Goal: Check status: Check status

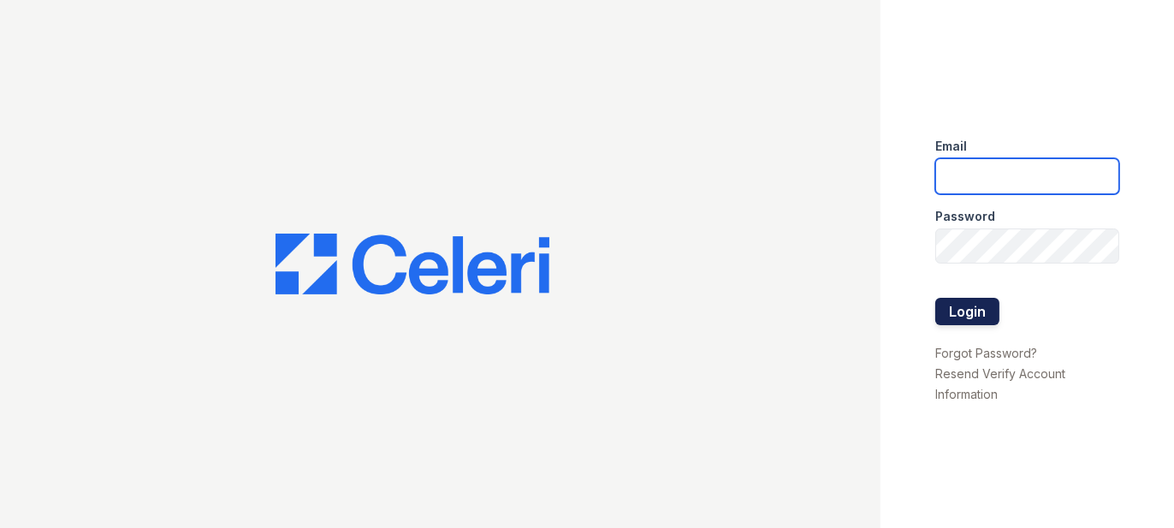
type input "prescottpark2@cafmanagement.com"
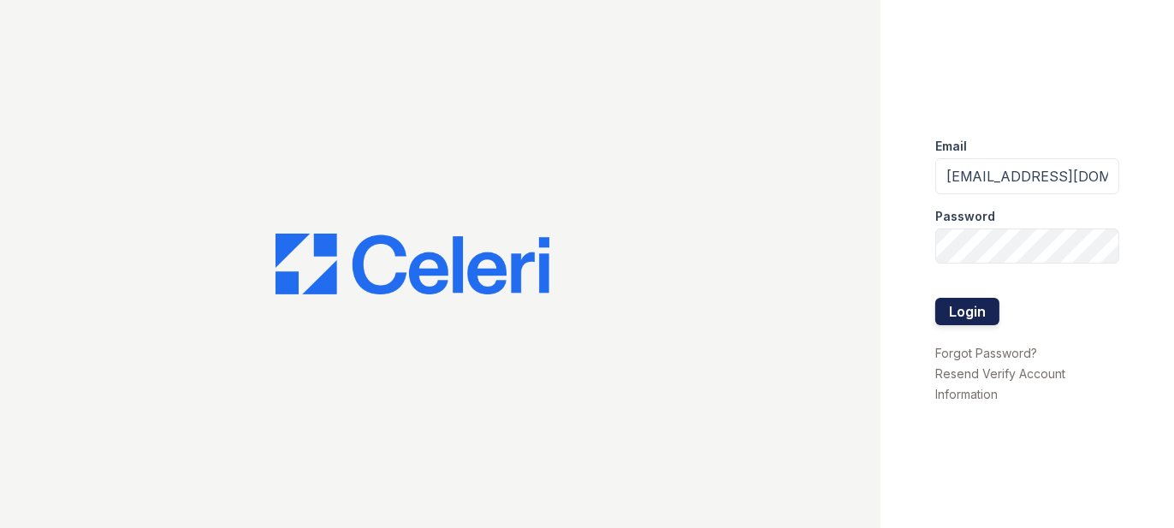
click at [949, 314] on button "Login" at bounding box center [967, 311] width 64 height 27
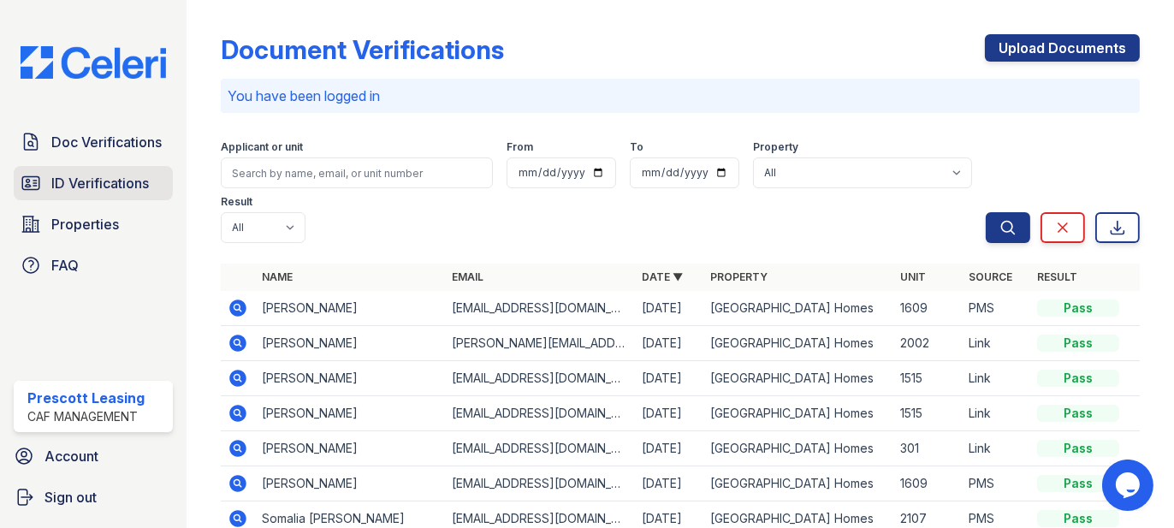
click at [116, 187] on span "ID Verifications" at bounding box center [100, 183] width 98 height 21
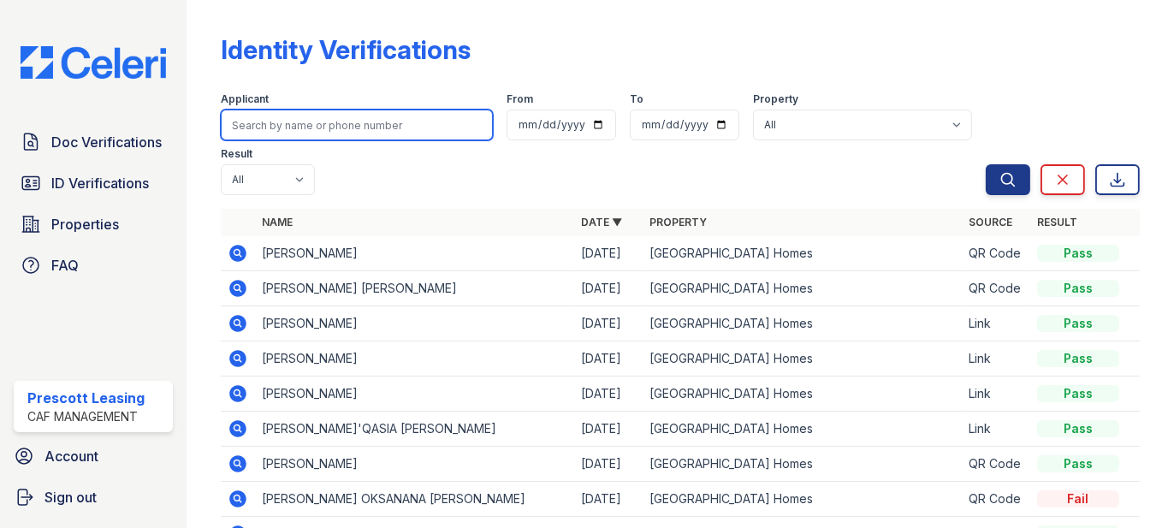
paste input "[PERSON_NAME]"
type input "[PERSON_NAME]"
click at [986, 164] on button "Search" at bounding box center [1008, 179] width 45 height 31
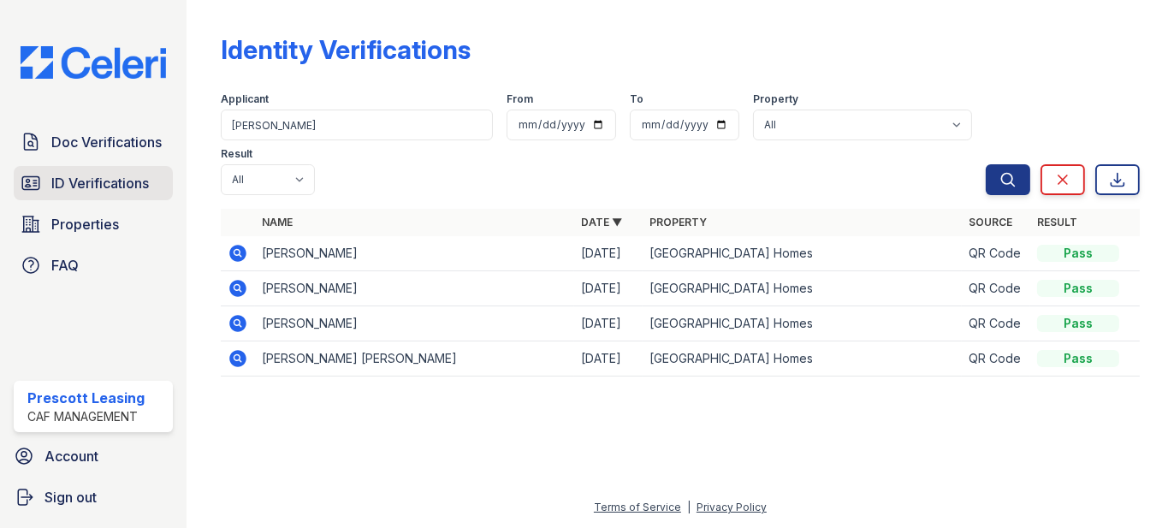
click at [98, 181] on span "ID Verifications" at bounding box center [100, 183] width 98 height 21
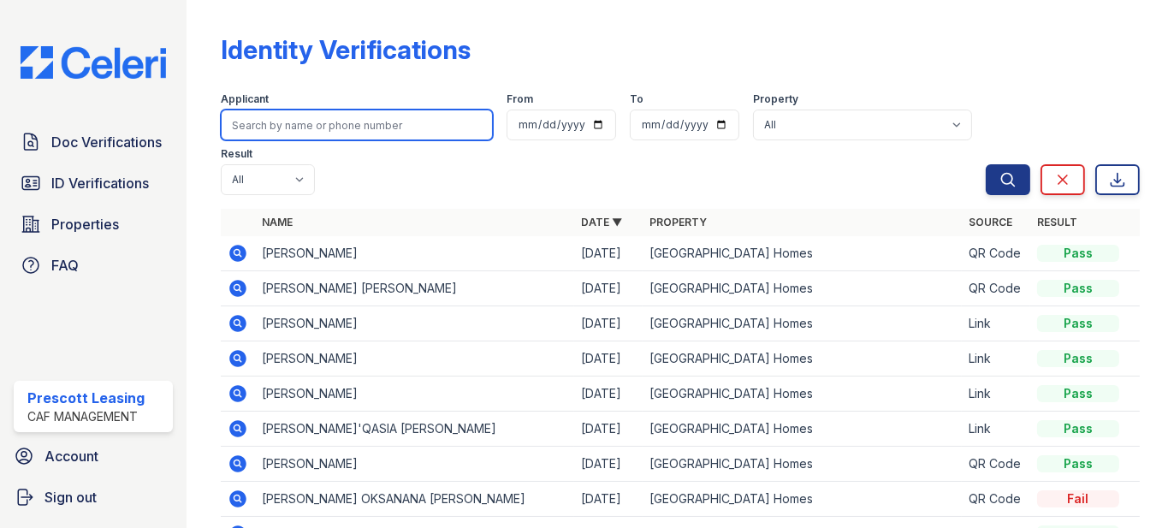
paste input "[PERSON_NAME]"
type input "[PERSON_NAME]"
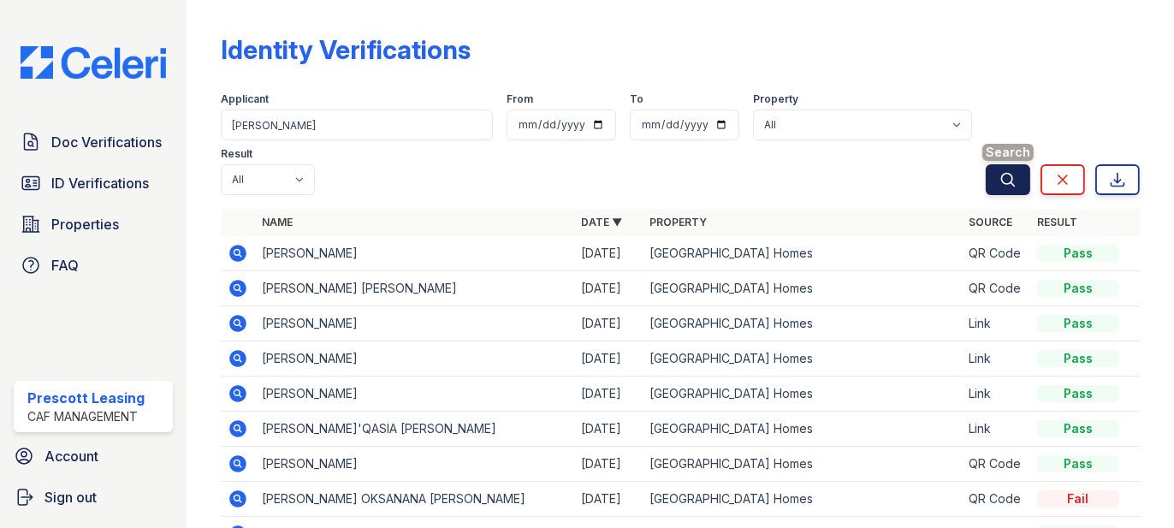
click at [1002, 173] on icon "submit" at bounding box center [1008, 179] width 13 height 13
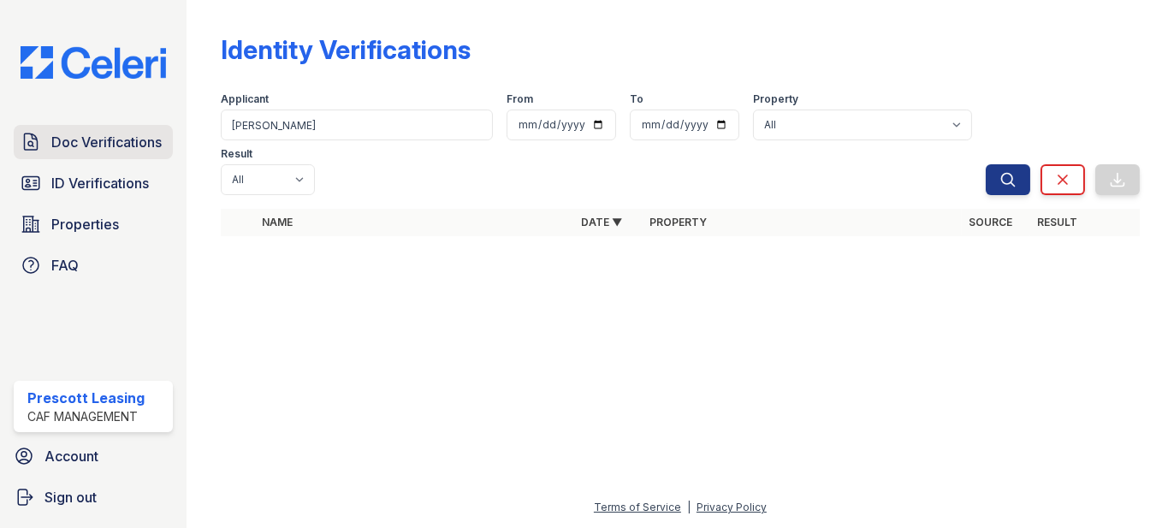
click at [73, 144] on span "Doc Verifications" at bounding box center [106, 142] width 110 height 21
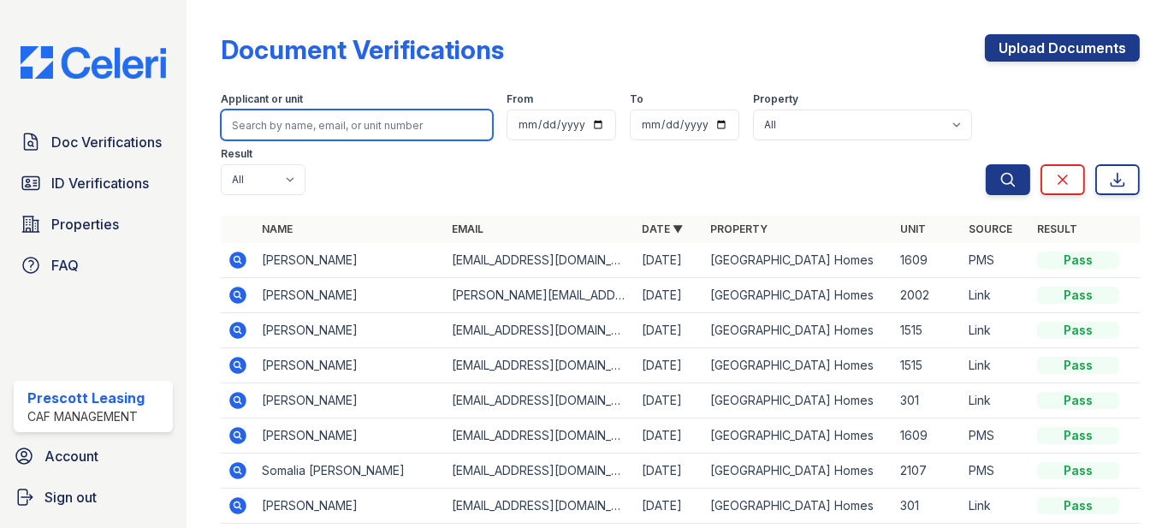
paste input "[PERSON_NAME]"
type input "[PERSON_NAME]"
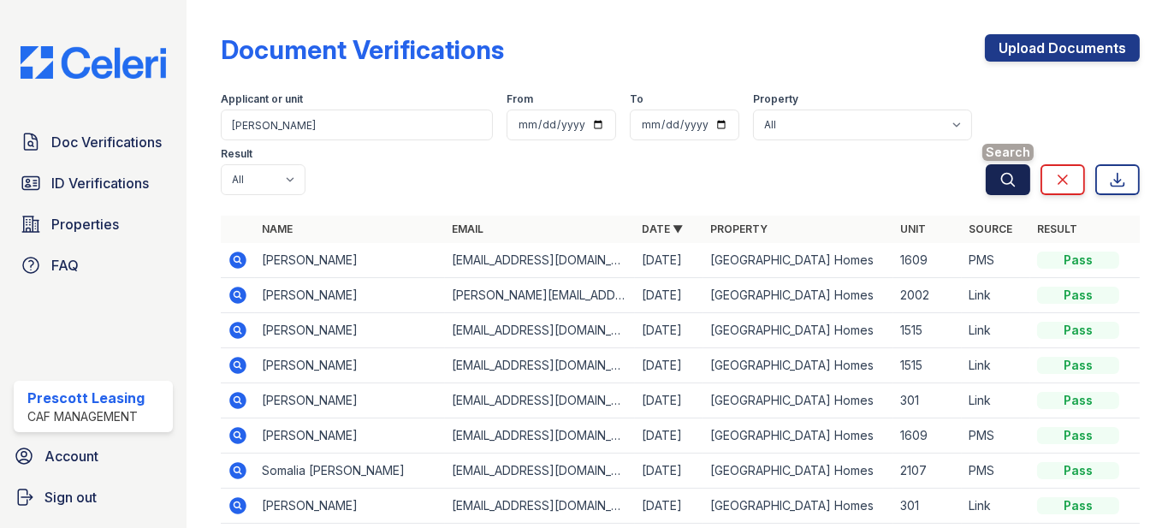
click at [986, 184] on button "Search" at bounding box center [1008, 179] width 45 height 31
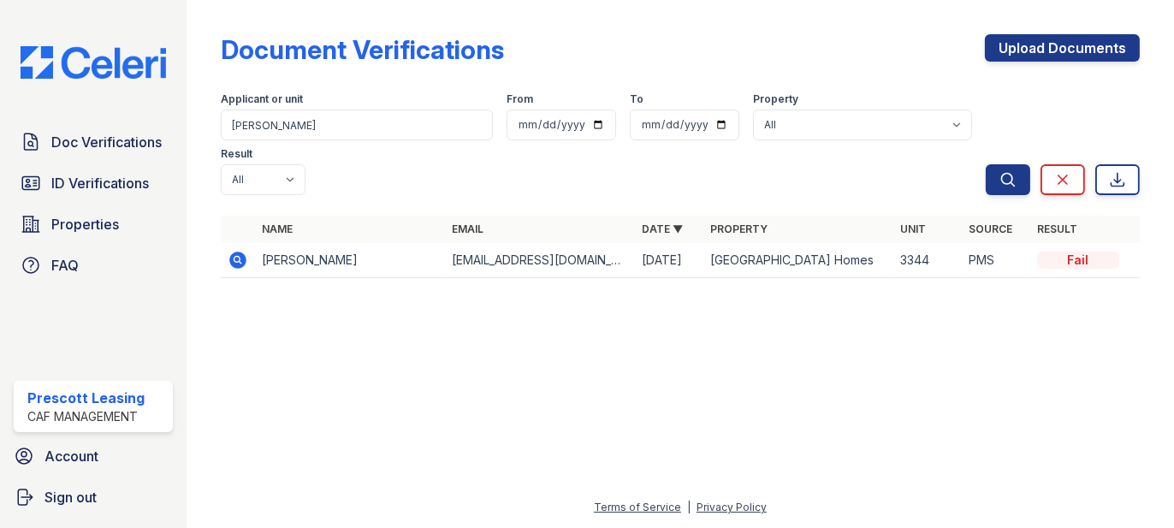
click at [237, 257] on icon at bounding box center [237, 259] width 4 height 4
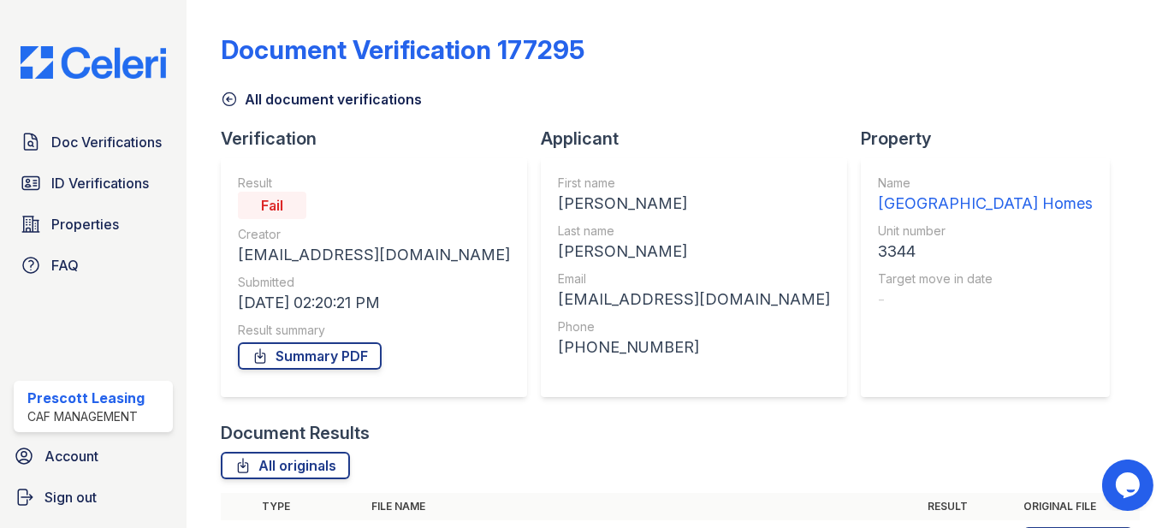
scroll to position [193, 0]
